Goal: Navigation & Orientation: Understand site structure

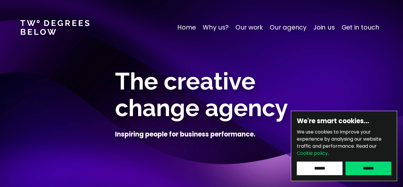
scroll to position [28, 0]
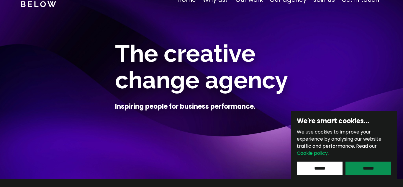
click at [376, 167] on input "******" at bounding box center [369, 169] width 46 height 14
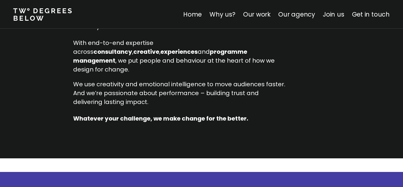
scroll to position [677, 0]
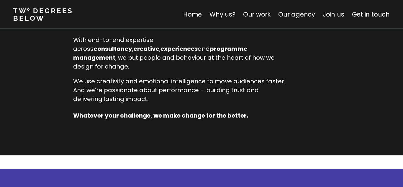
click at [383, 94] on div "Adaptive change: helping our clients keep pace We believe [DATE] business chall…" at bounding box center [201, 57] width 403 height 198
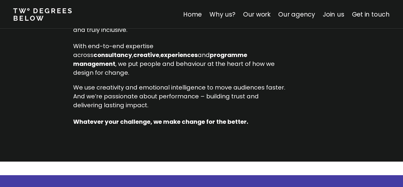
click at [383, 94] on div "Adaptive change: helping our clients keep pace We believe [DATE] business chall…" at bounding box center [201, 63] width 403 height 198
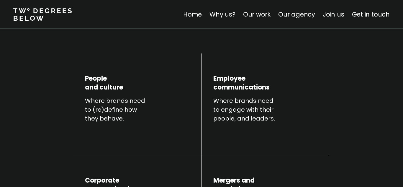
scroll to position [217, 0]
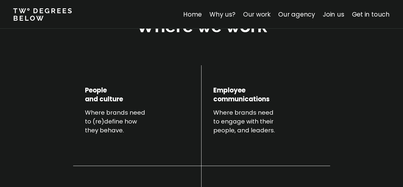
click at [259, 17] on link "Our work" at bounding box center [256, 14] width 27 height 9
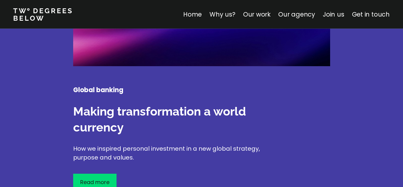
scroll to position [995, 0]
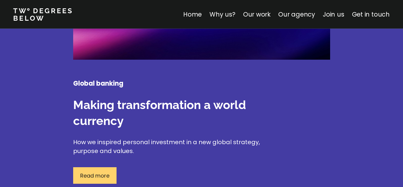
click at [90, 172] on p "Read more" at bounding box center [94, 176] width 29 height 8
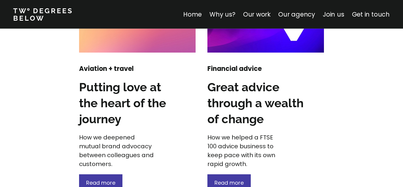
scroll to position [893, 0]
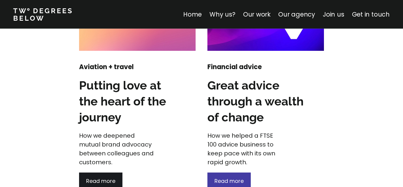
click at [88, 177] on div "Read more" at bounding box center [100, 180] width 43 height 17
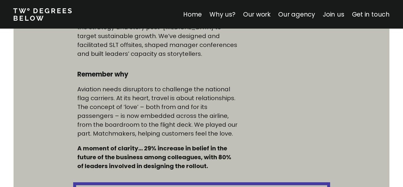
scroll to position [455, 0]
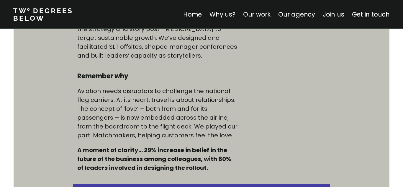
click at [250, 17] on link "Our work" at bounding box center [256, 14] width 27 height 9
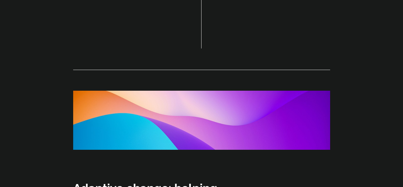
scroll to position [824, 0]
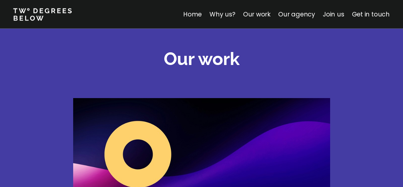
click at [390, 80] on div at bounding box center [201, 83] width 403 height 23
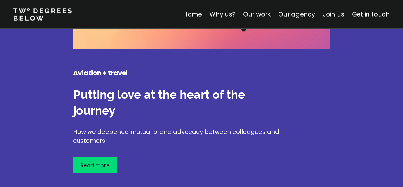
scroll to position [1302, 0]
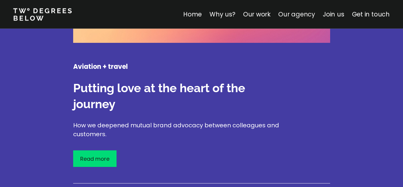
click at [290, 17] on link "Our agency" at bounding box center [296, 14] width 37 height 9
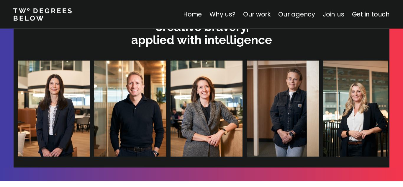
scroll to position [1839, 0]
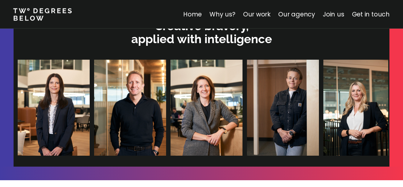
click at [120, 102] on img at bounding box center [129, 108] width 72 height 96
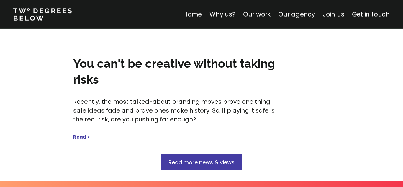
scroll to position [3044, 0]
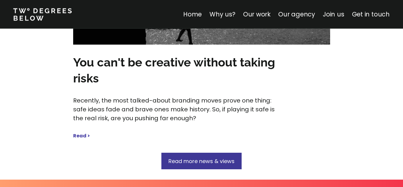
click at [211, 157] on span "Read more news & views" at bounding box center [202, 160] width 66 height 7
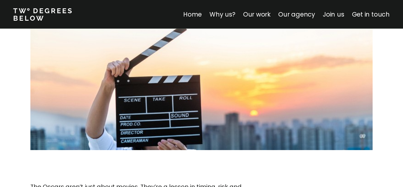
scroll to position [1110, 0]
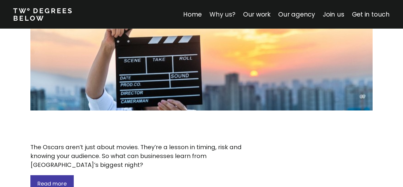
click at [224, 17] on link "Why us?" at bounding box center [223, 14] width 26 height 9
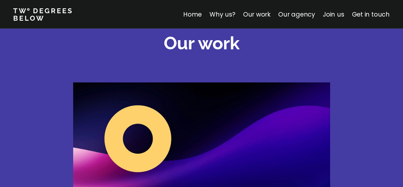
scroll to position [880, 0]
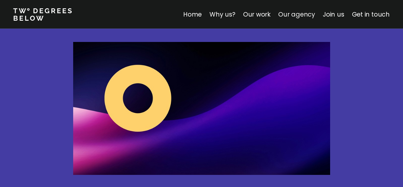
click at [299, 12] on link "Our agency" at bounding box center [296, 14] width 37 height 9
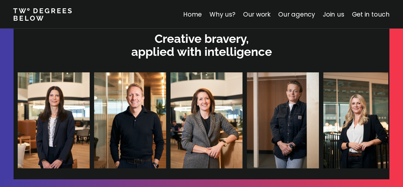
scroll to position [1827, 0]
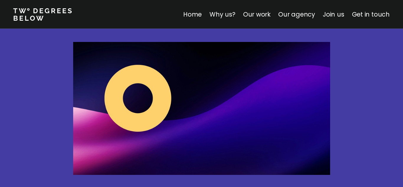
scroll to position [207, 0]
